Goal: Navigation & Orientation: Find specific page/section

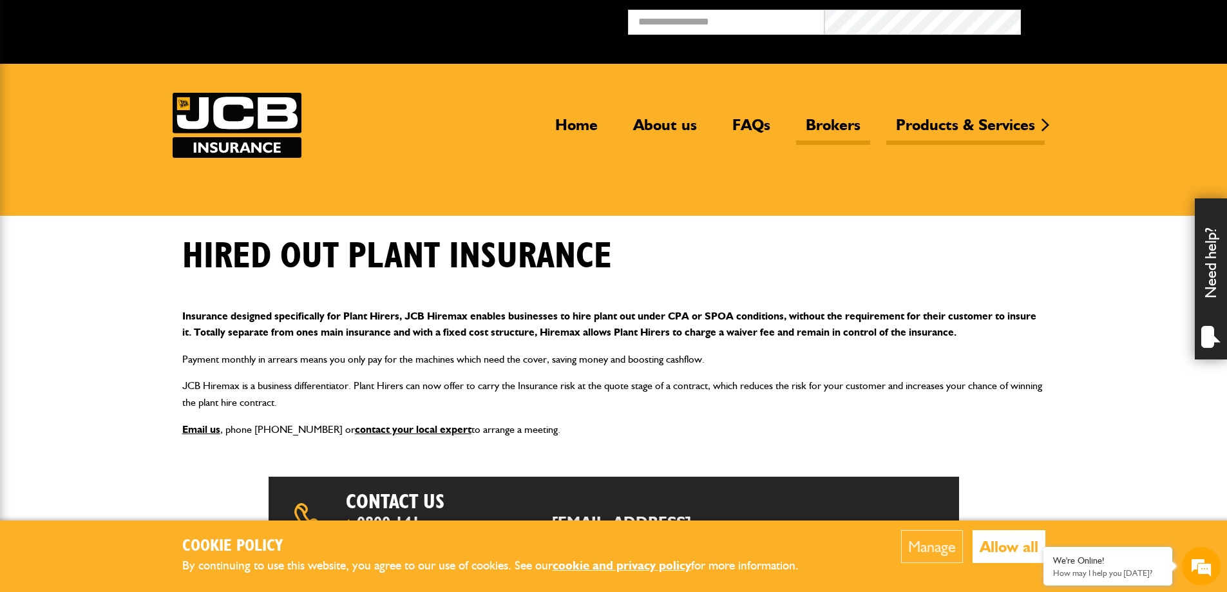
click at [832, 122] on link "Brokers" at bounding box center [833, 130] width 74 height 30
